Goal: Share content

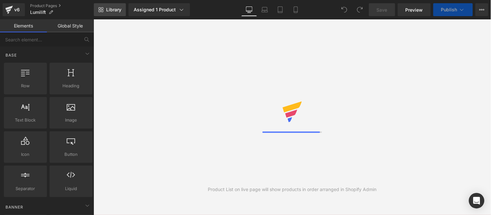
click at [111, 9] on span "Library" at bounding box center [113, 10] width 15 height 6
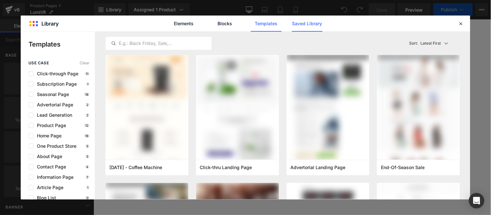
click at [307, 23] on link "Saved Library" at bounding box center [307, 24] width 31 height 16
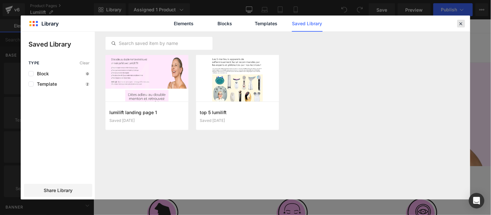
click at [461, 24] on icon at bounding box center [461, 24] width 6 height 6
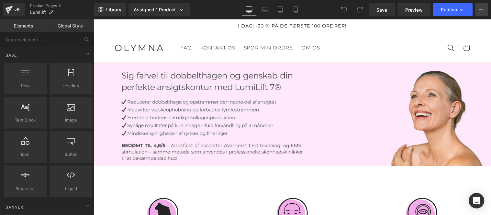
click at [485, 11] on button "View Live Page View with current Template Save Template to Library Schedule Pub…" at bounding box center [482, 9] width 13 height 13
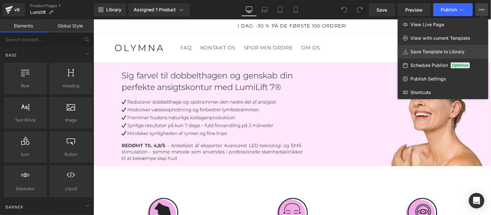
click at [426, 49] on span "Save Template to Library" at bounding box center [438, 52] width 54 height 6
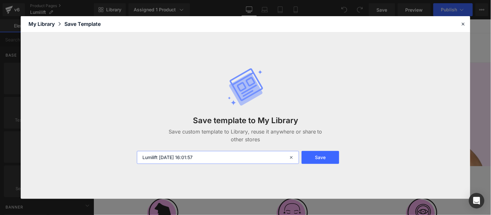
drag, startPoint x: 216, startPoint y: 157, endPoint x: 163, endPoint y: 159, distance: 53.4
click at [160, 157] on input "Lumilift [DATE] 16:01:57" at bounding box center [218, 157] width 162 height 13
click at [163, 159] on input "Lumilift [DATE] 16:01:57" at bounding box center [218, 157] width 162 height 13
type input "Lumilift Danish"
click at [311, 162] on button "Save" at bounding box center [321, 157] width 38 height 13
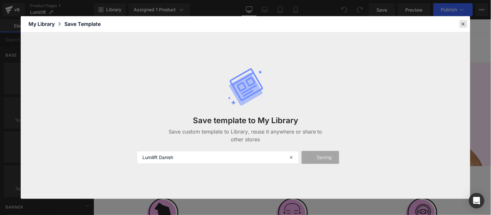
click at [462, 24] on icon at bounding box center [464, 24] width 6 height 6
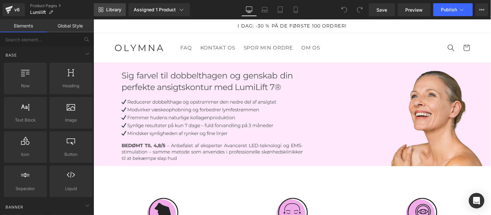
click at [106, 12] on span "Library" at bounding box center [113, 10] width 15 height 6
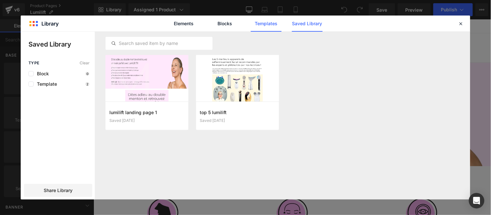
click at [263, 25] on link "Templates" at bounding box center [266, 24] width 31 height 16
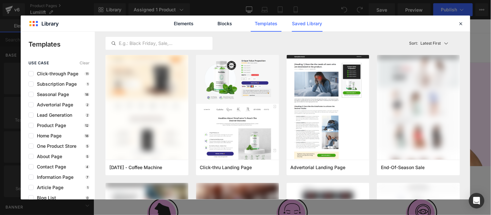
click at [305, 24] on link "Saved Library" at bounding box center [307, 24] width 31 height 16
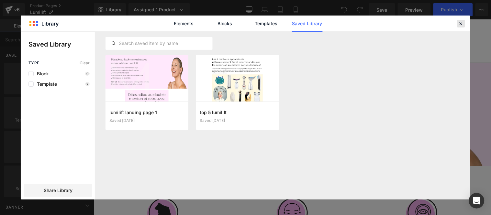
click at [460, 23] on icon at bounding box center [461, 24] width 6 height 6
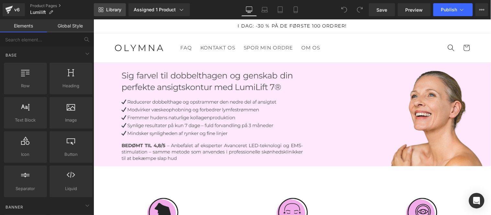
click at [112, 8] on span "Library" at bounding box center [113, 10] width 15 height 6
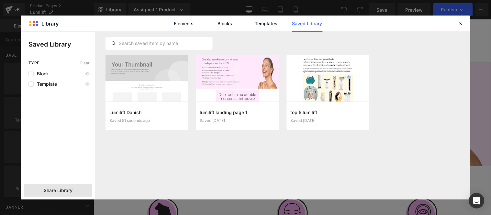
click at [60, 190] on span "Share Library" at bounding box center [58, 190] width 29 height 6
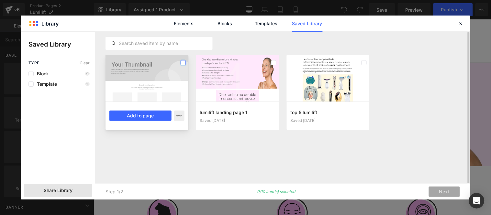
click at [183, 63] on label at bounding box center [183, 62] width 5 height 5
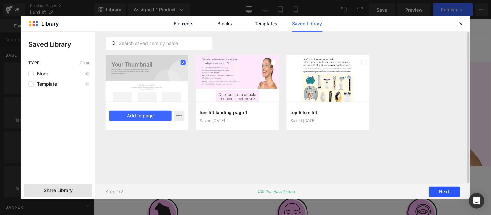
click at [439, 190] on button "Next" at bounding box center [444, 192] width 31 height 10
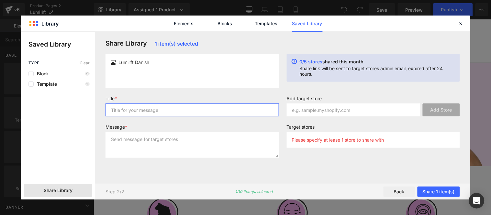
click at [149, 111] on input "text" at bounding box center [193, 110] width 174 height 13
type input "Lumi"
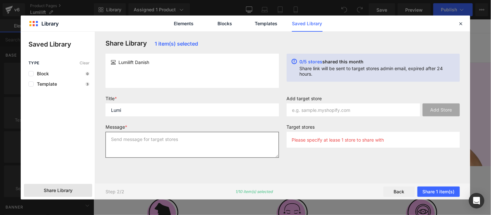
click at [183, 146] on textarea at bounding box center [193, 145] width 174 height 26
type textarea "Lumi"
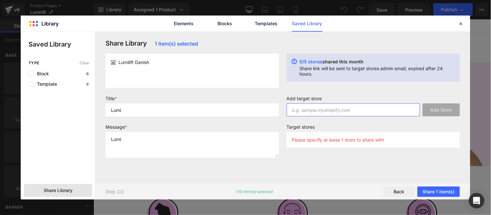
click at [351, 116] on input "text" at bounding box center [354, 110] width 134 height 13
paste input "[URL][DOMAIN_NAME]"
drag, startPoint x: 362, startPoint y: 109, endPoint x: 362, endPoint y: 120, distance: 11.0
click at [363, 109] on input "[URL][DOMAIN_NAME]" at bounding box center [354, 110] width 134 height 13
type input "g0n5yw-1w"
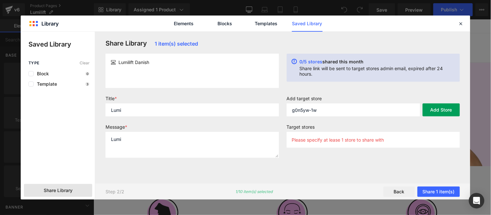
click at [440, 112] on button "Add Store" at bounding box center [441, 110] width 37 height 13
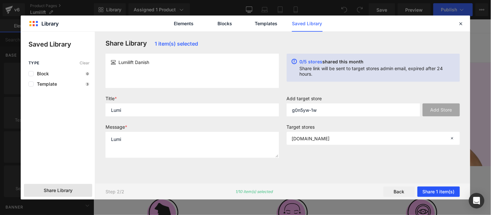
click at [430, 190] on button "Share 1 item(s)" at bounding box center [439, 192] width 42 height 10
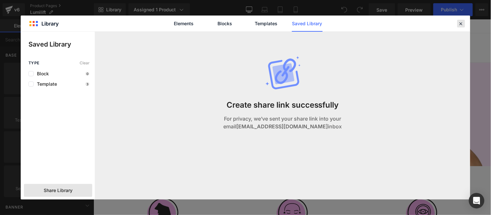
click at [463, 24] on icon at bounding box center [461, 24] width 6 height 6
